Goal: Register for event/course

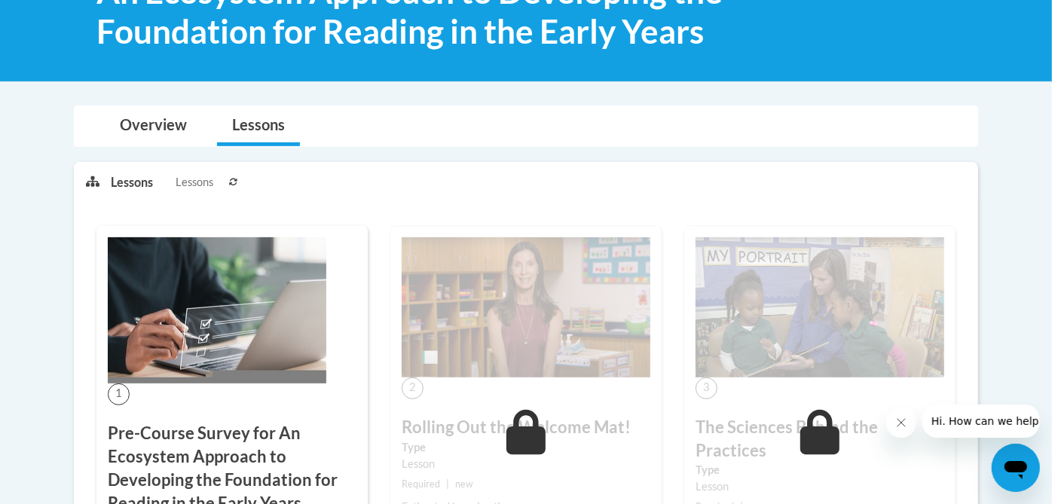
scroll to position [286, 0]
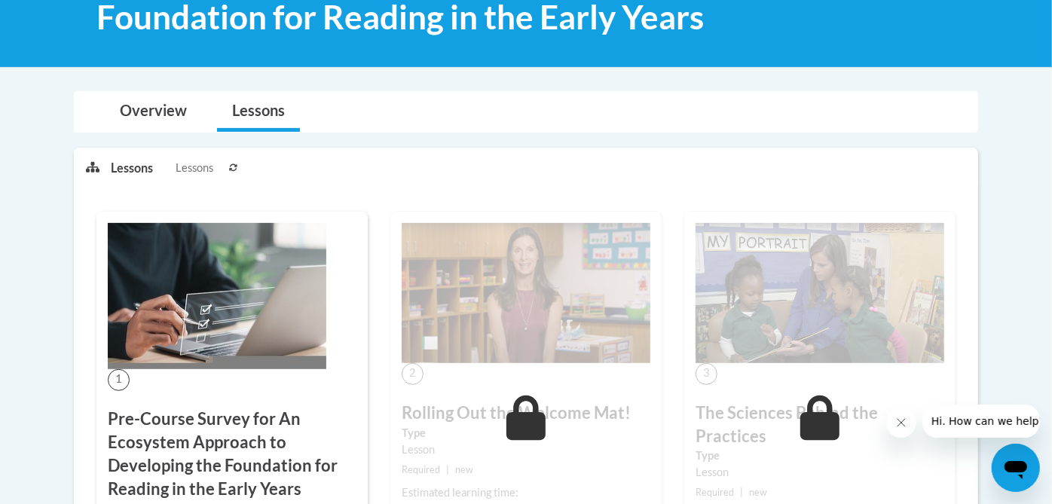
drag, startPoint x: 646, startPoint y: 322, endPoint x: 975, endPoint y: 42, distance: 431.7
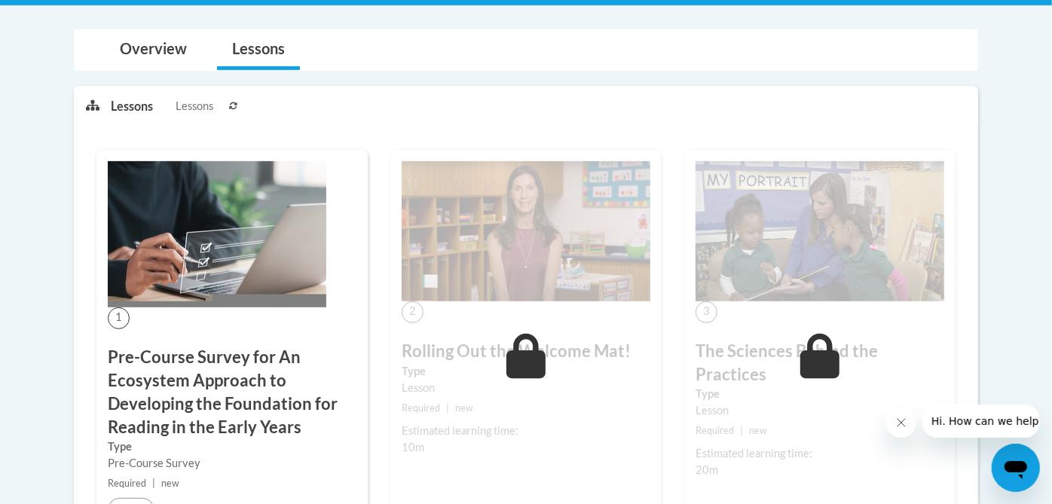
scroll to position [443, 0]
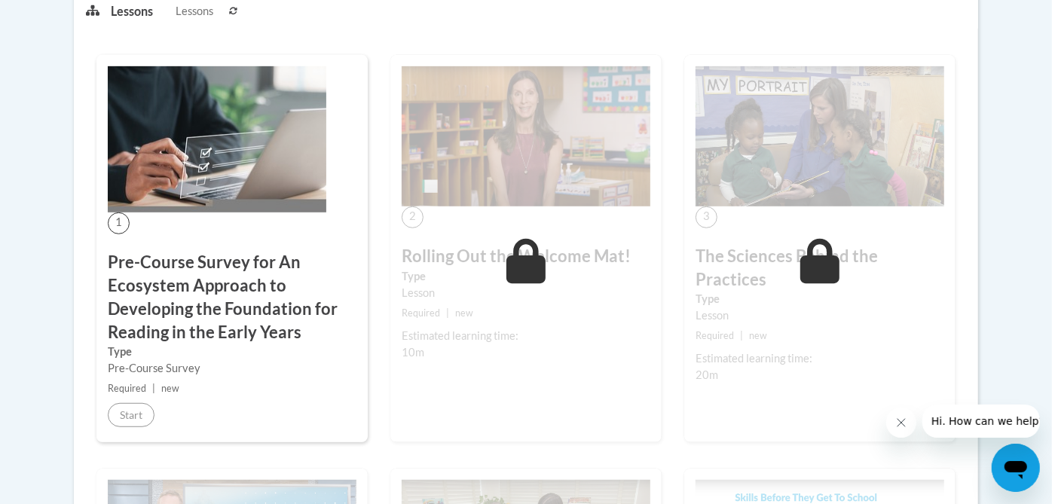
click at [188, 281] on h3 "Pre-Course Survey for An Ecosystem Approach to Developing the Foundation for Re…" at bounding box center [232, 297] width 249 height 93
click at [197, 148] on img at bounding box center [217, 139] width 218 height 146
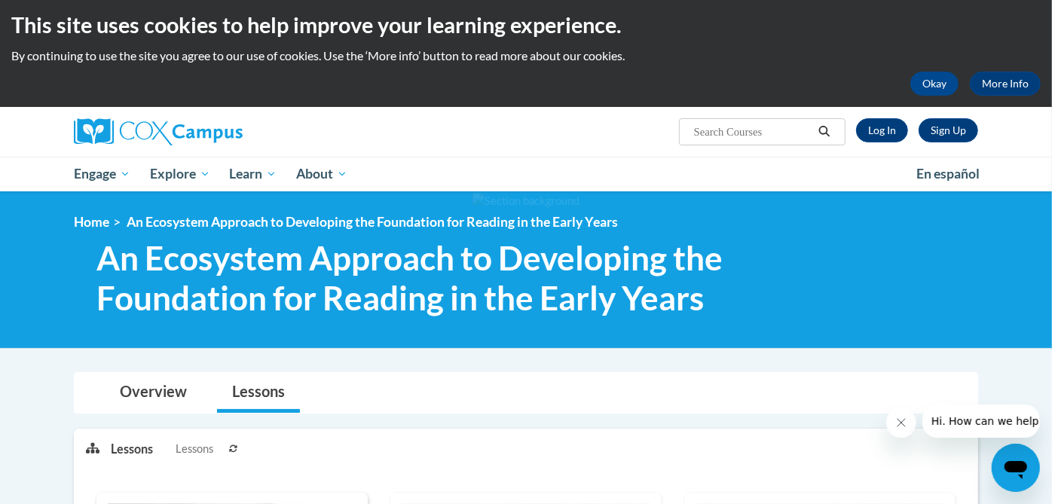
scroll to position [0, 0]
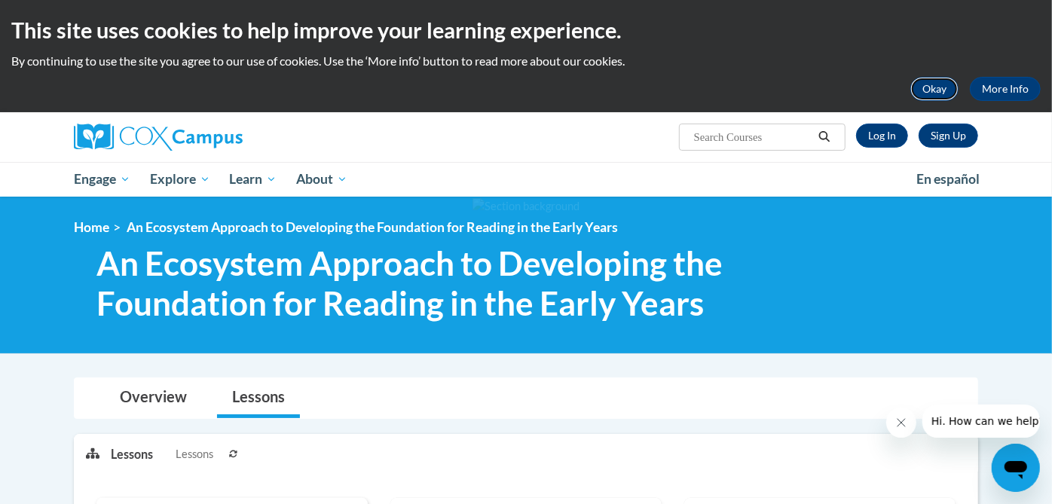
click at [933, 92] on button "Okay" at bounding box center [934, 89] width 48 height 24
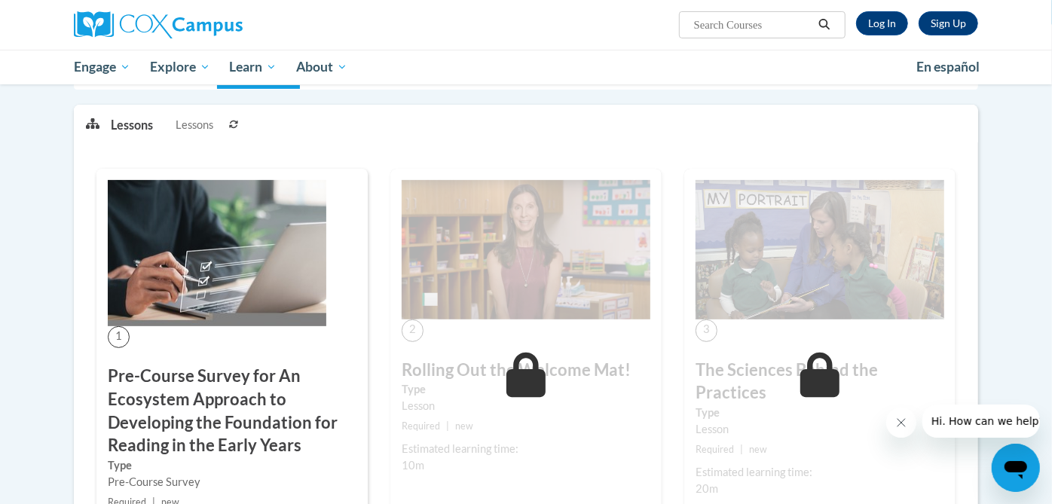
scroll to position [182, 0]
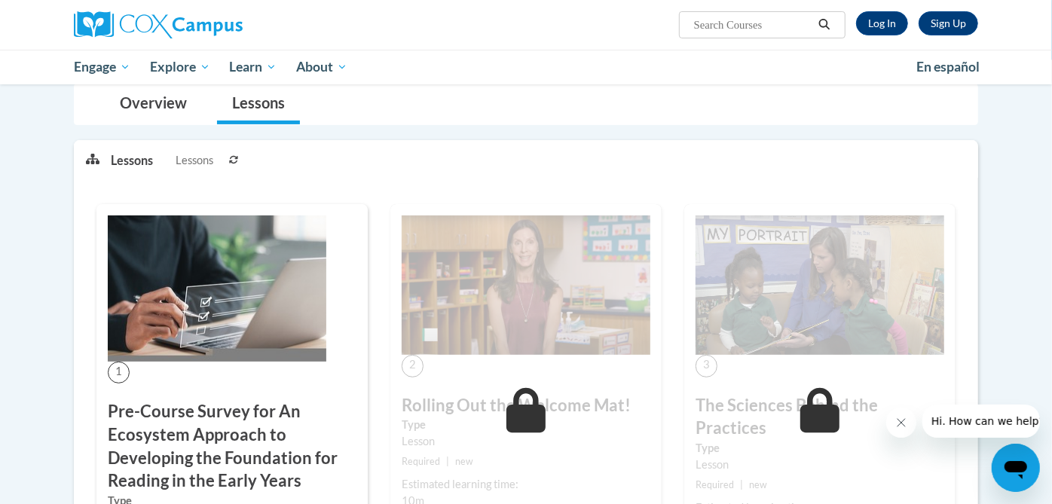
click at [225, 284] on img at bounding box center [217, 288] width 218 height 146
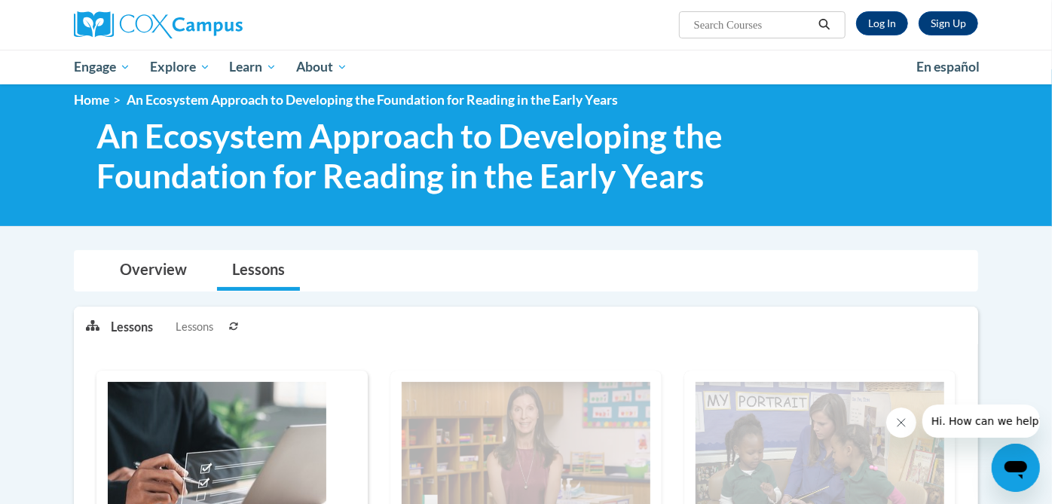
scroll to position [0, 0]
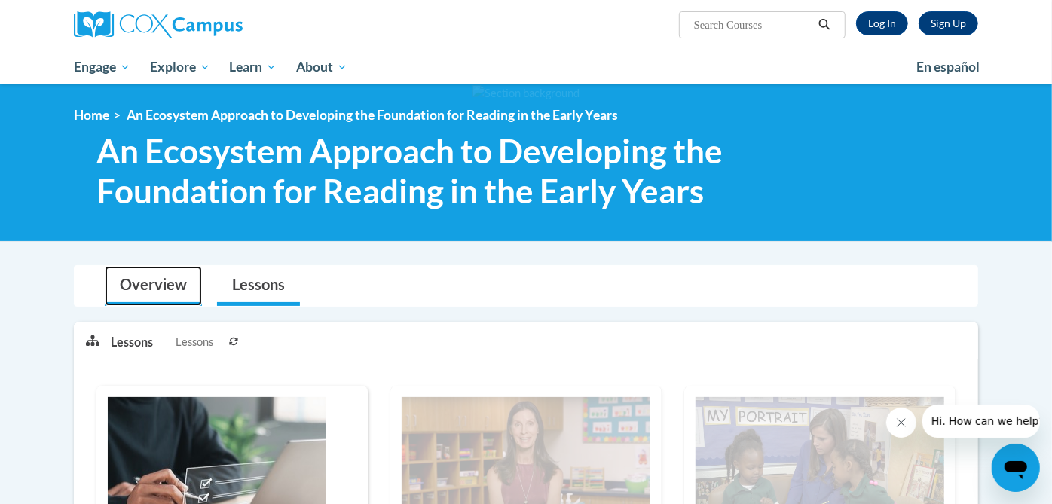
click at [160, 281] on link "Overview" at bounding box center [153, 286] width 97 height 40
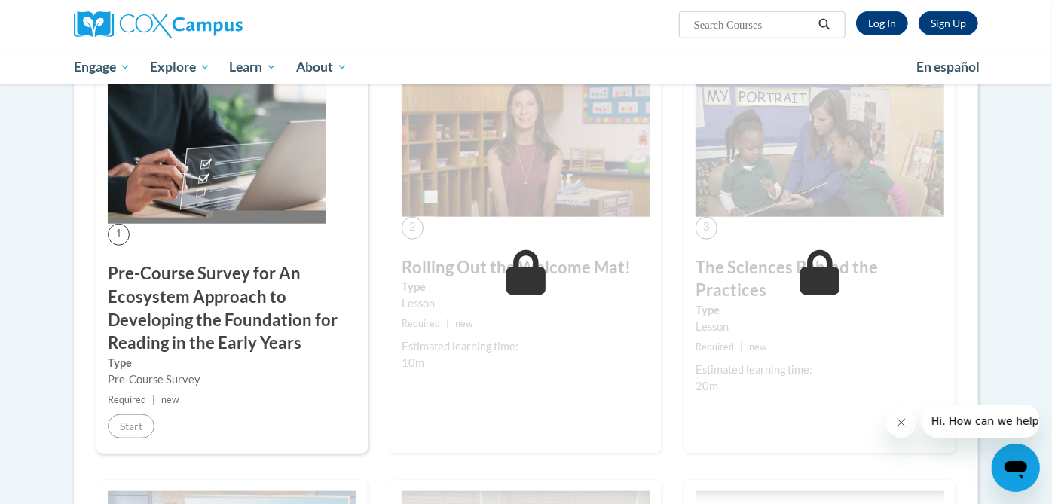
scroll to position [749, 0]
click at [191, 285] on h3 "Pre-Course Survey for An Ecosystem Approach to Developing the Foundation for Re…" at bounding box center [232, 307] width 249 height 93
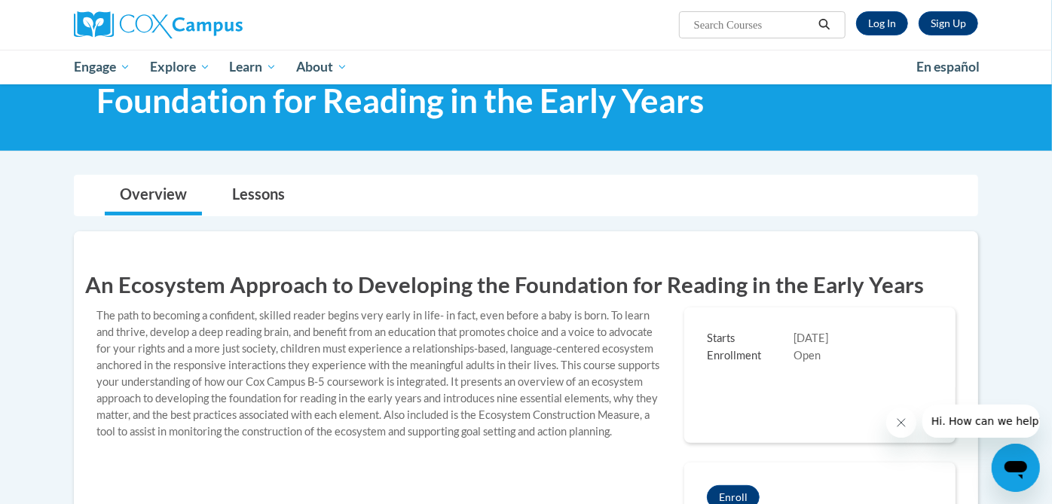
scroll to position [85, 0]
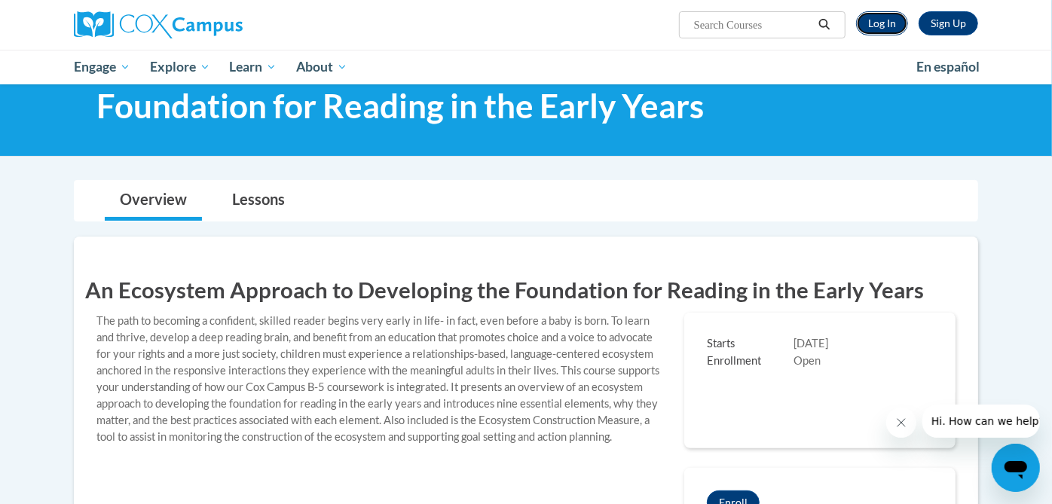
click at [888, 21] on link "Log In" at bounding box center [882, 23] width 52 height 24
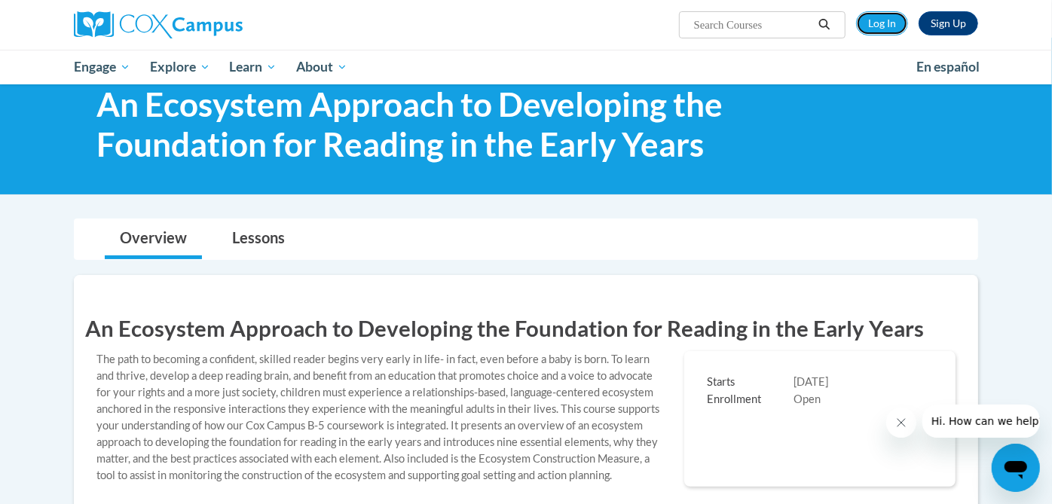
scroll to position [0, 0]
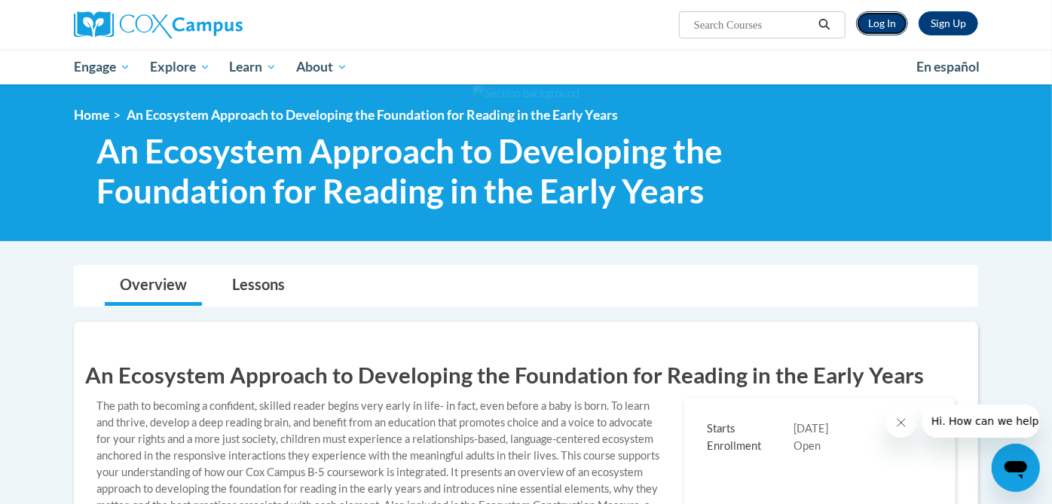
click at [874, 15] on link "Log In" at bounding box center [882, 23] width 52 height 24
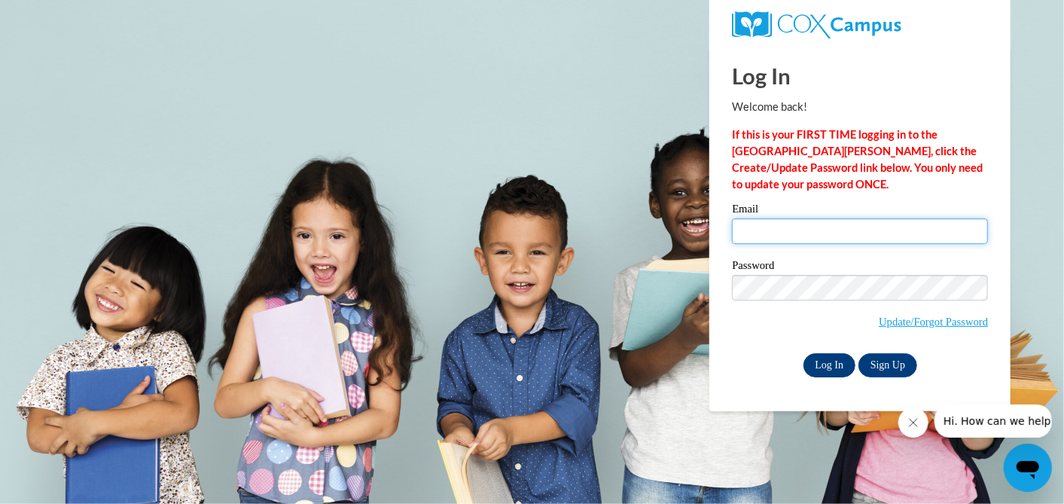
type input "marilyn.knight@todd.kyschools.us"
click at [819, 363] on input "Log In" at bounding box center [830, 365] width 53 height 24
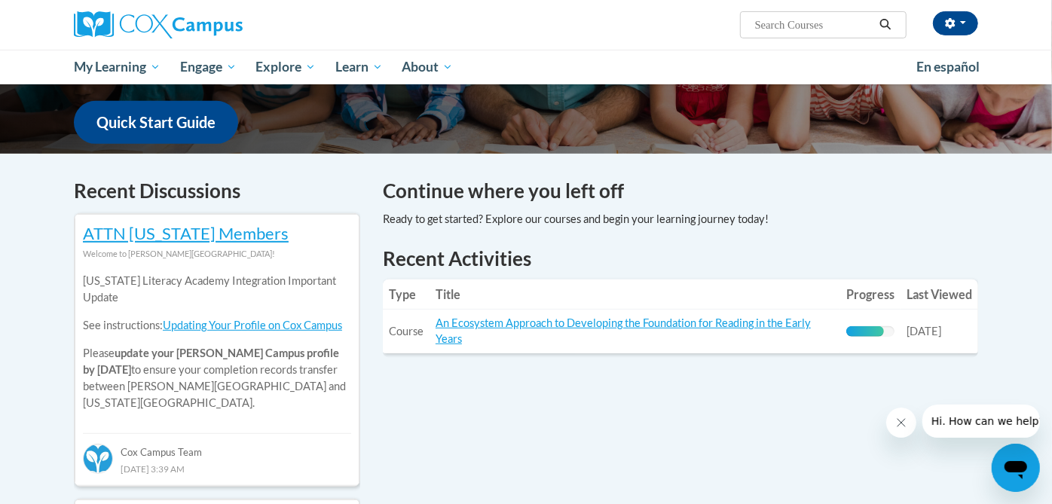
scroll to position [377, 0]
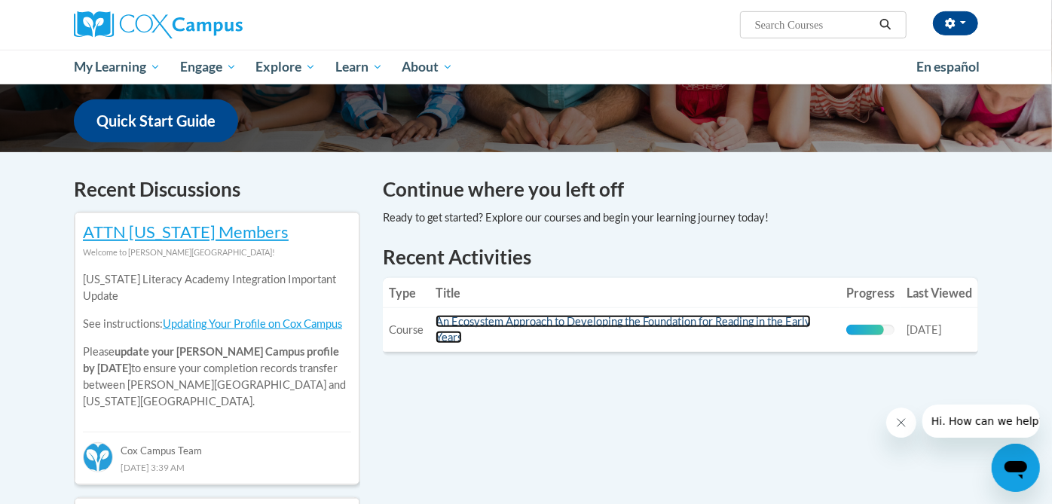
click at [792, 326] on link "An Ecosystem Approach to Developing the Foundation for Reading in the Early Yea…" at bounding box center [622, 329] width 375 height 29
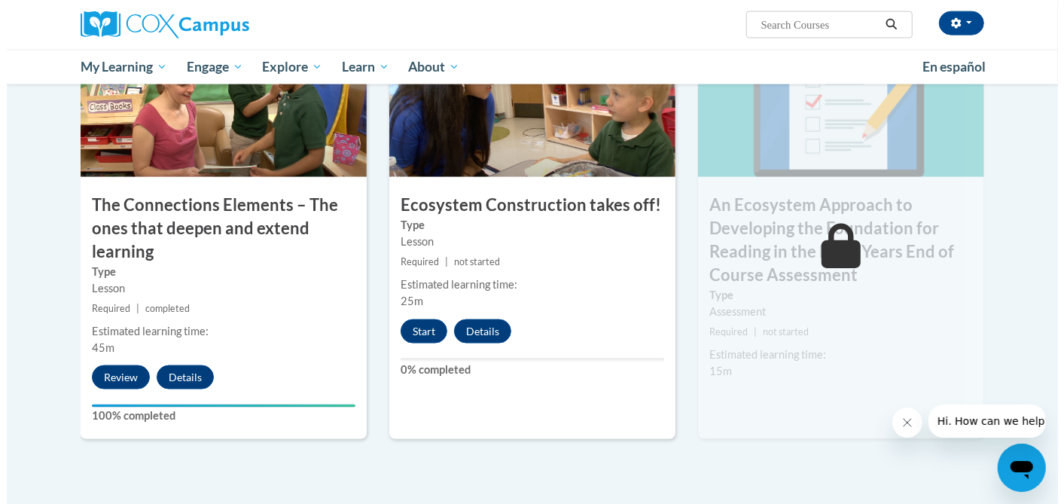
scroll to position [1238, 0]
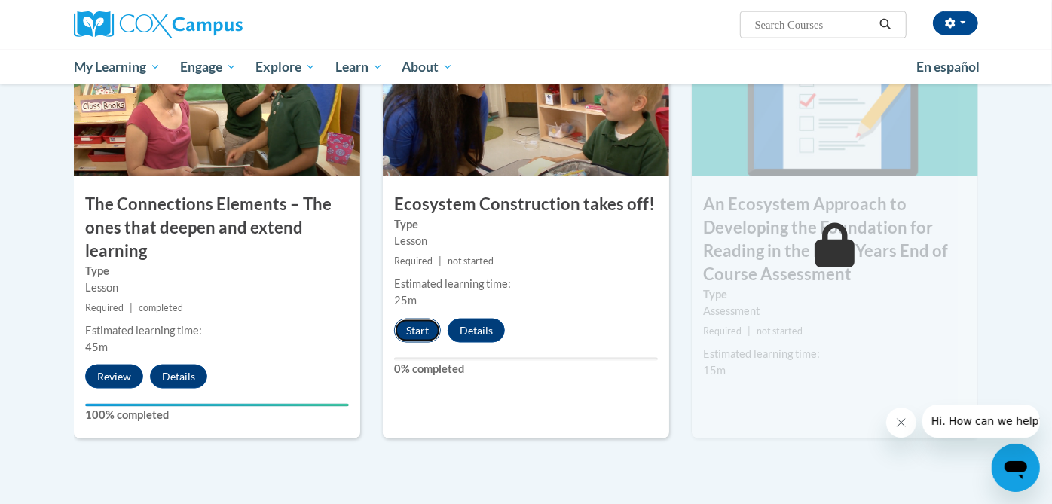
click at [417, 325] on button "Start" at bounding box center [417, 331] width 47 height 24
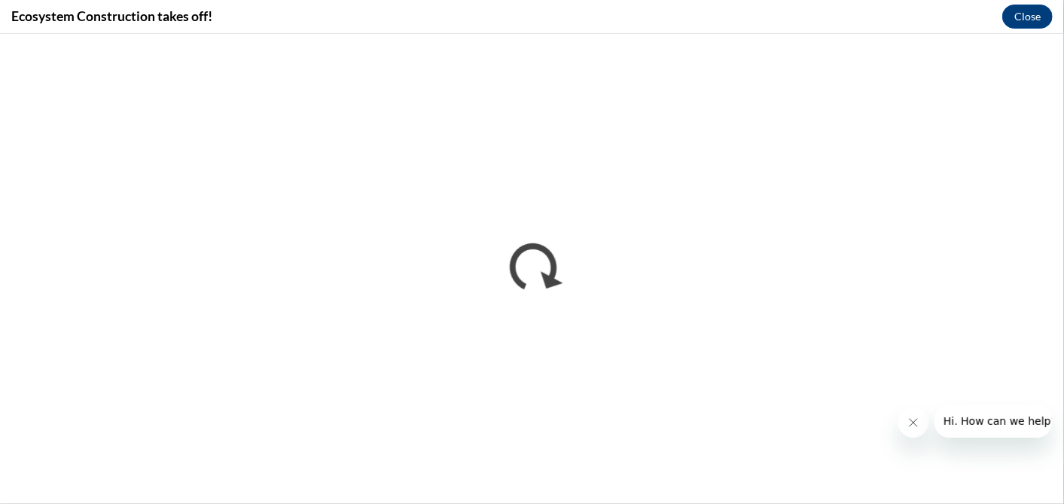
scroll to position [0, 0]
